Goal: Task Accomplishment & Management: Complete application form

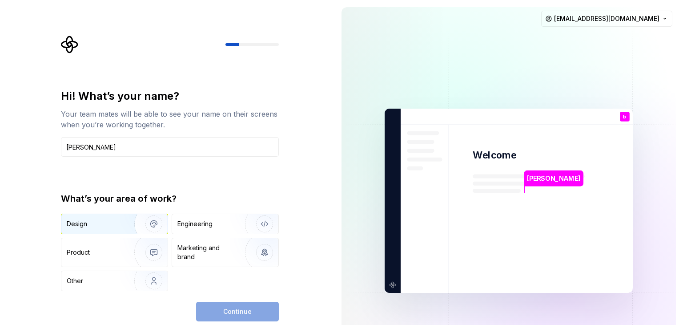
type input "[PERSON_NAME]"
click at [119, 226] on div "Design" at bounding box center [95, 223] width 56 height 9
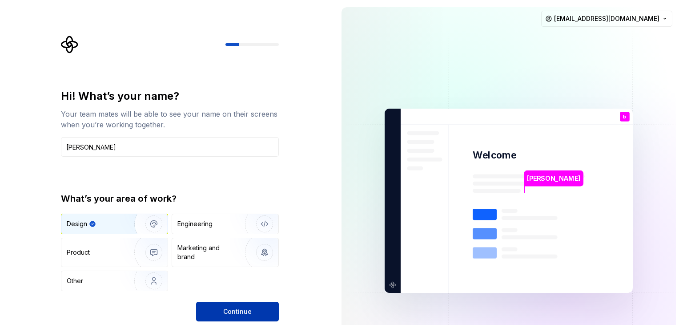
click at [226, 306] on button "Continue" at bounding box center [237, 312] width 83 height 20
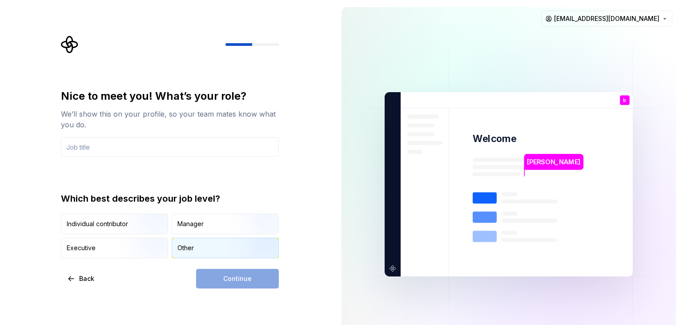
click at [196, 240] on div "Other" at bounding box center [225, 248] width 106 height 20
click at [235, 279] on div "Continue" at bounding box center [237, 279] width 83 height 20
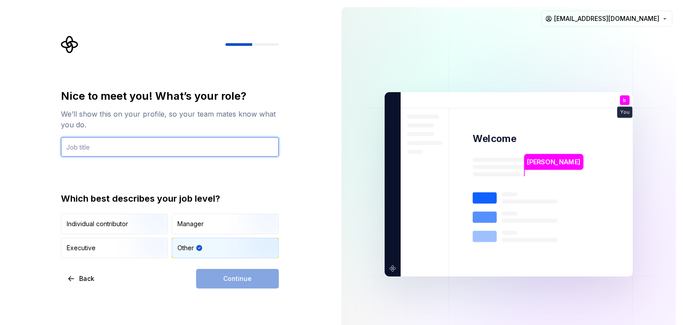
click at [169, 152] on input "text" at bounding box center [170, 147] width 218 height 20
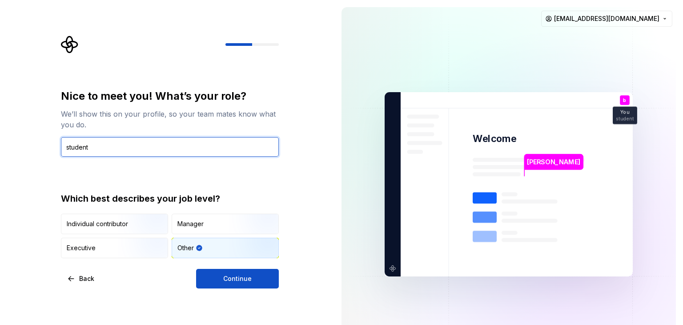
type input "student"
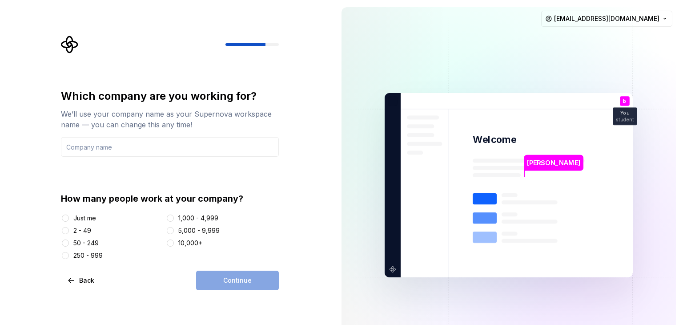
click at [77, 216] on div "Just me" at bounding box center [84, 217] width 23 height 9
click at [69, 216] on button "Just me" at bounding box center [65, 217] width 7 height 7
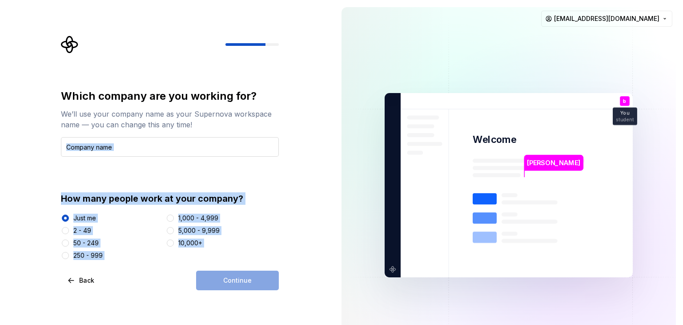
drag, startPoint x: 229, startPoint y: 281, endPoint x: 141, endPoint y: 145, distance: 162.1
click at [141, 145] on div "Which company are you working for? We’ll use your company name as your Supernov…" at bounding box center [170, 189] width 218 height 201
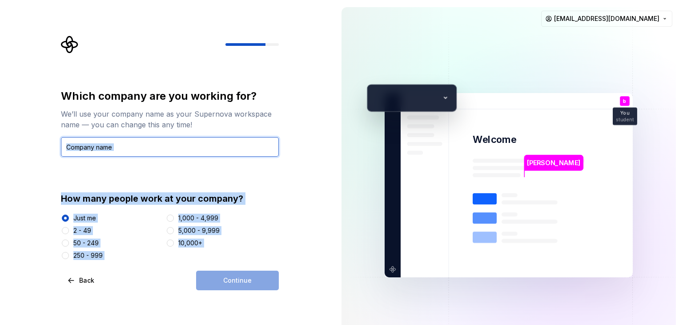
click at [141, 145] on input "text" at bounding box center [170, 147] width 218 height 20
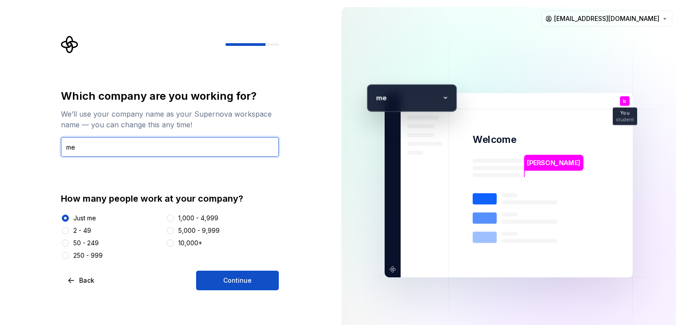
type input "me"
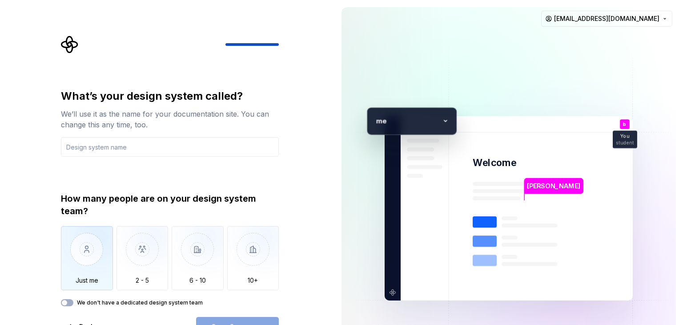
click at [89, 270] on img "button" at bounding box center [87, 256] width 52 height 60
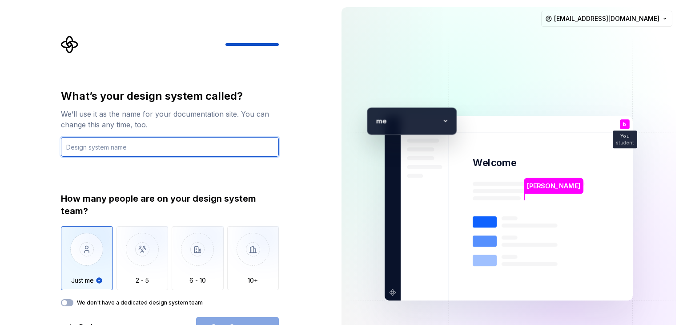
click at [167, 143] on input "text" at bounding box center [170, 147] width 218 height 20
type input "CivicLens"
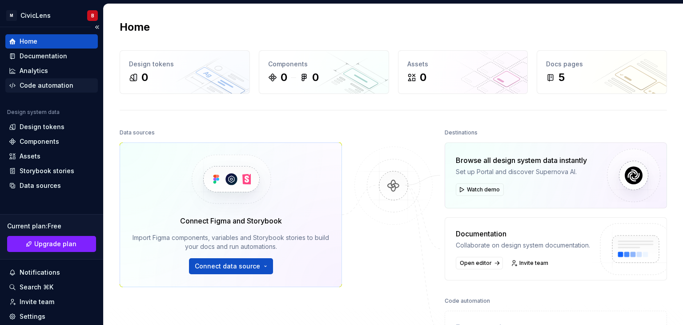
click at [60, 84] on div "Code automation" at bounding box center [47, 85] width 54 height 9
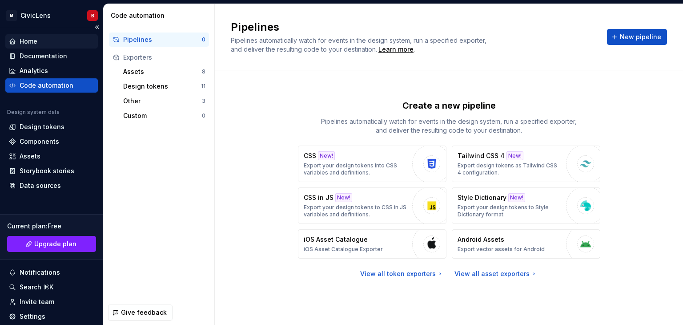
click at [62, 41] on div "Home" at bounding box center [51, 41] width 85 height 9
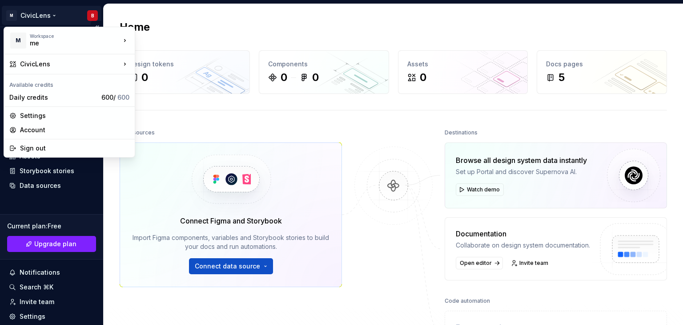
click at [14, 14] on html "M CivicLens B Home Documentation Analytics Code automation Design system data D…" at bounding box center [341, 162] width 683 height 325
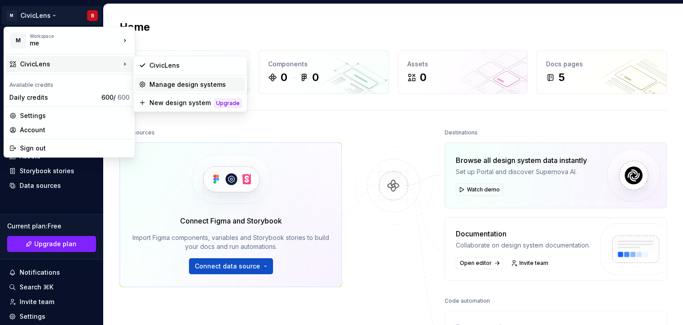
click at [181, 85] on div "Manage design systems" at bounding box center [195, 84] width 92 height 9
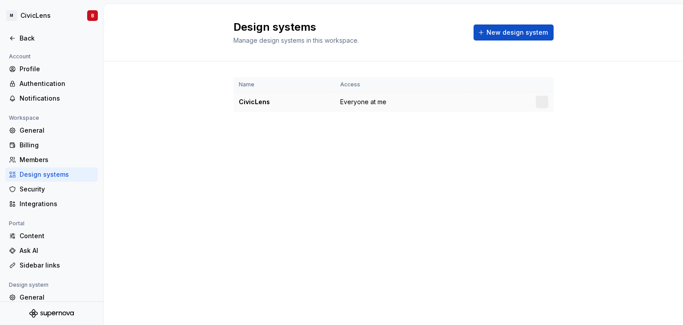
click at [365, 105] on span "Everyone at me" at bounding box center [363, 101] width 46 height 9
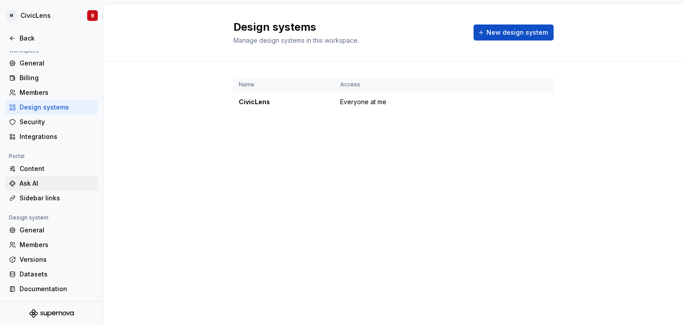
click at [28, 179] on div "Ask AI" at bounding box center [57, 183] width 75 height 9
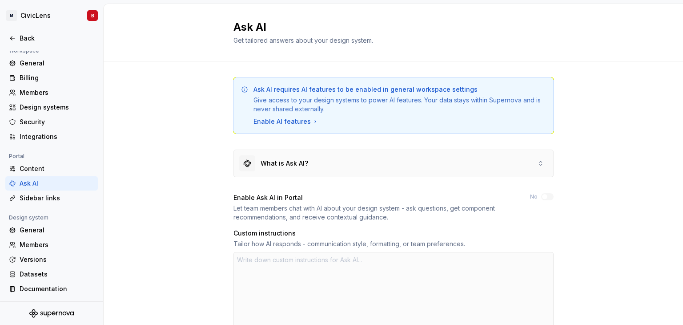
type textarea "*"
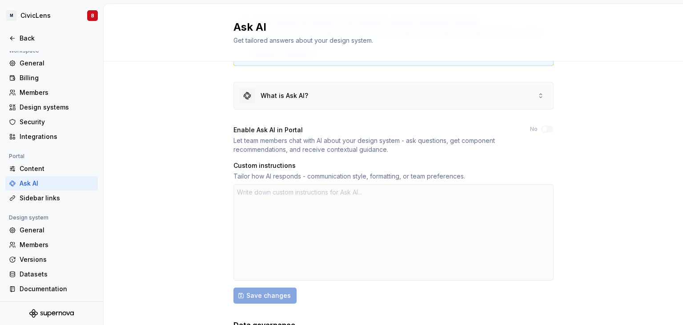
scroll to position [76, 0]
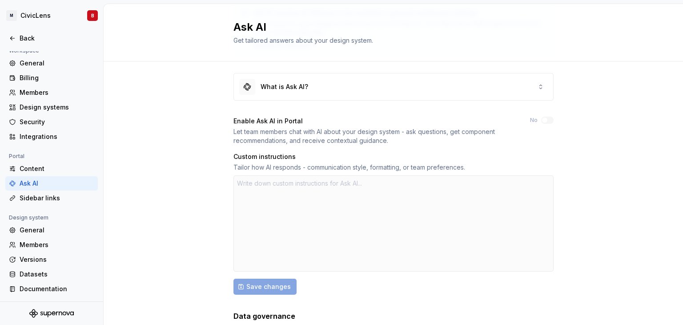
click at [300, 217] on div at bounding box center [393, 223] width 320 height 96
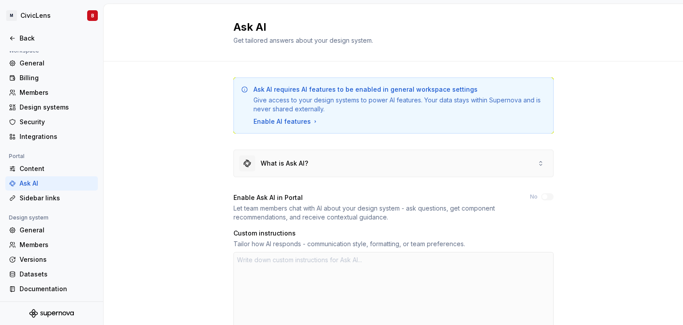
click at [294, 162] on div "What is Ask AI?" at bounding box center [285, 163] width 48 height 9
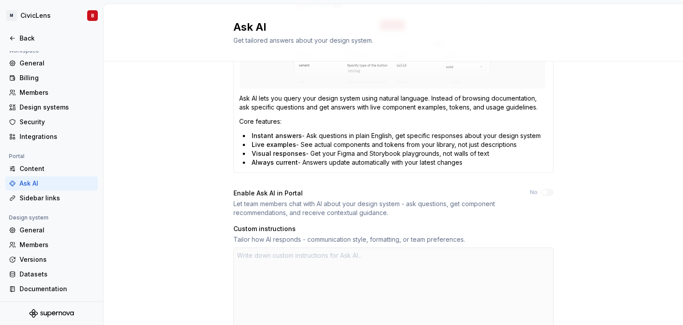
scroll to position [391, 0]
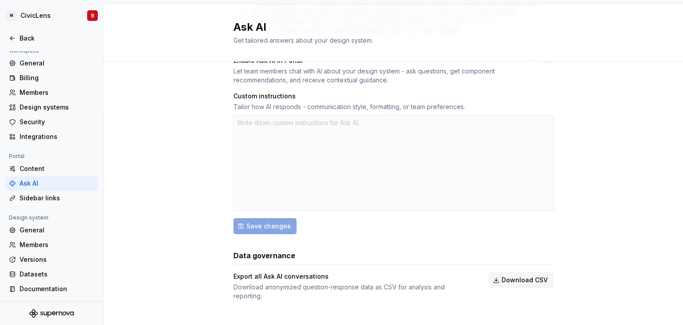
click at [391, 280] on div "Export all Ask AI conversations Download anonymized question-response data as C…" at bounding box center [352, 286] width 239 height 28
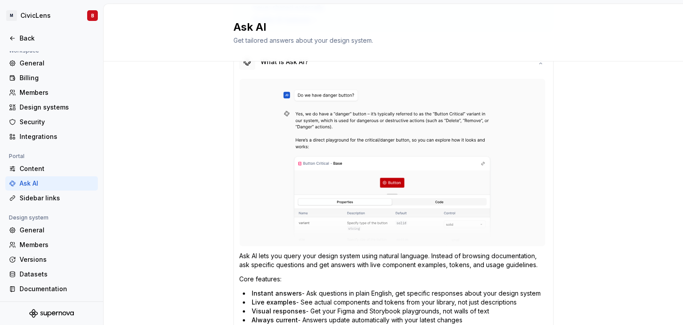
scroll to position [0, 0]
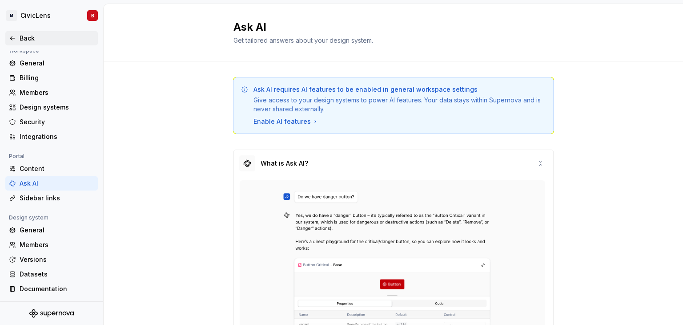
click at [14, 34] on div "Back" at bounding box center [51, 38] width 85 height 9
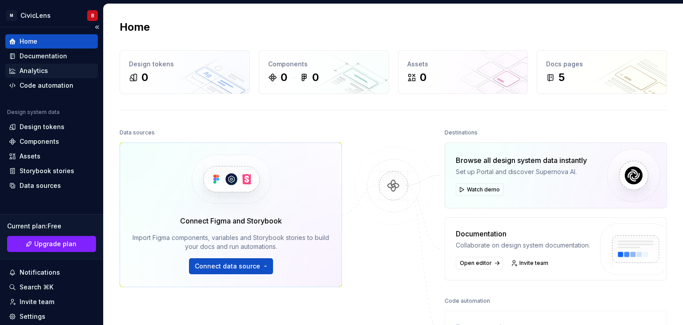
click at [52, 64] on div "Analytics" at bounding box center [51, 71] width 93 height 14
